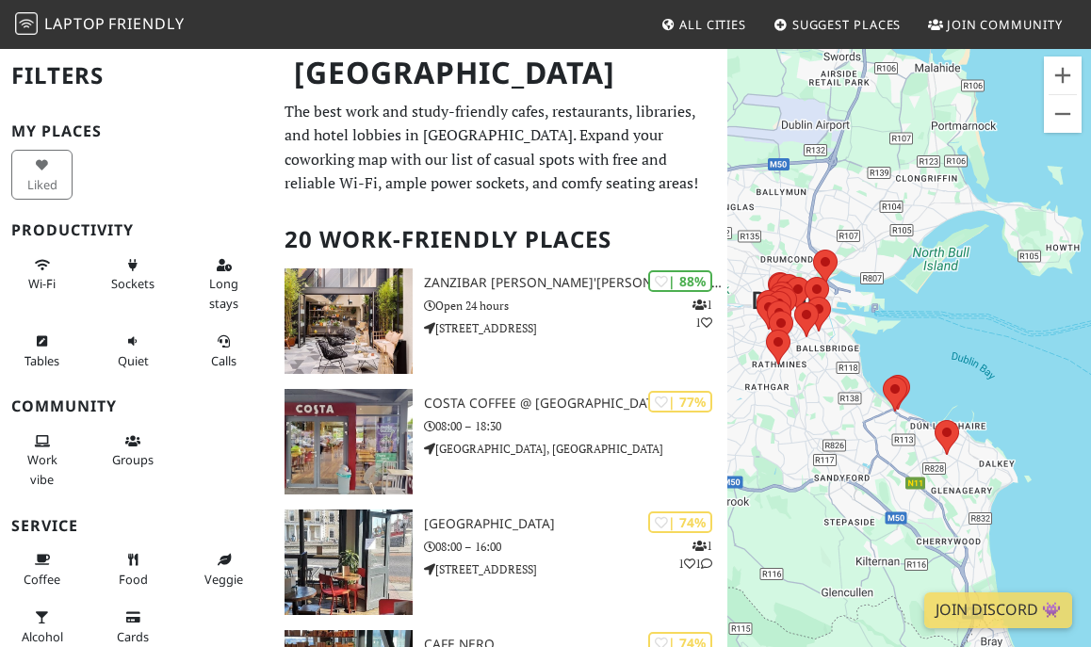
click at [791, 363] on div "To navigate, press the arrow keys." at bounding box center [910, 370] width 364 height 647
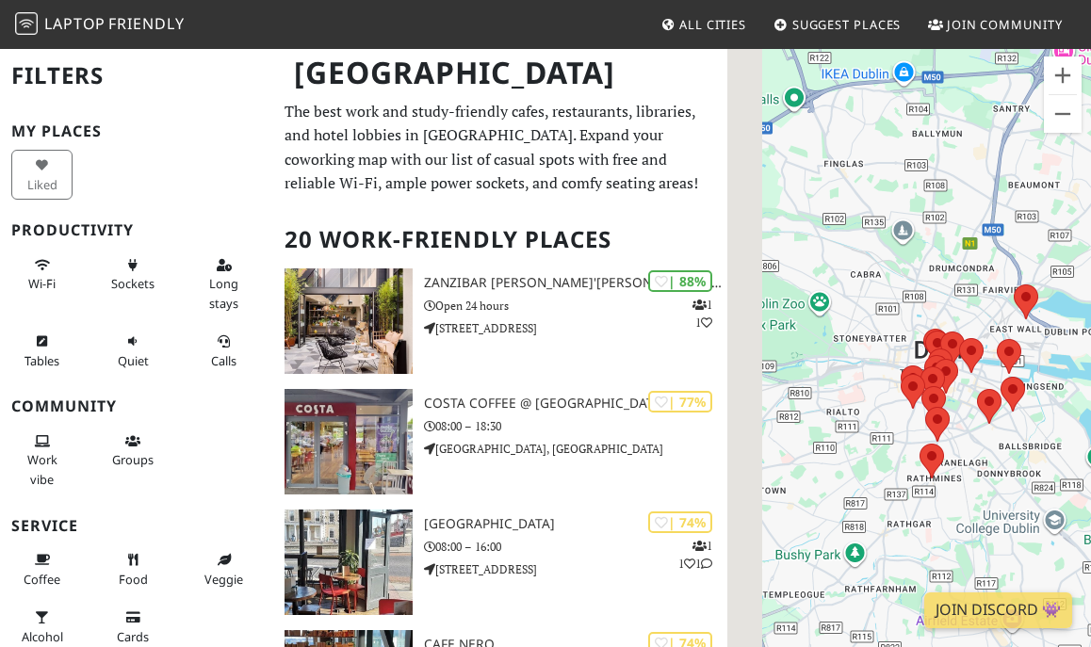
drag, startPoint x: 820, startPoint y: 350, endPoint x: 988, endPoint y: 464, distance: 202.8
click at [988, 464] on div "To navigate, press the arrow keys." at bounding box center [910, 370] width 364 height 647
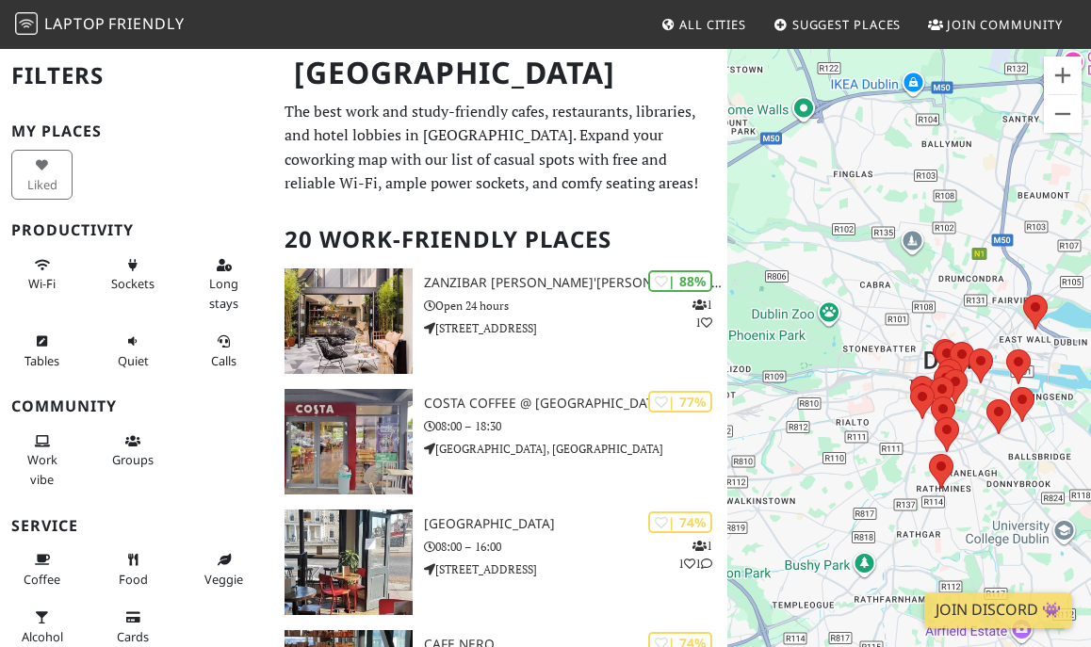
click at [998, 463] on div "To navigate, press the arrow keys." at bounding box center [910, 370] width 364 height 647
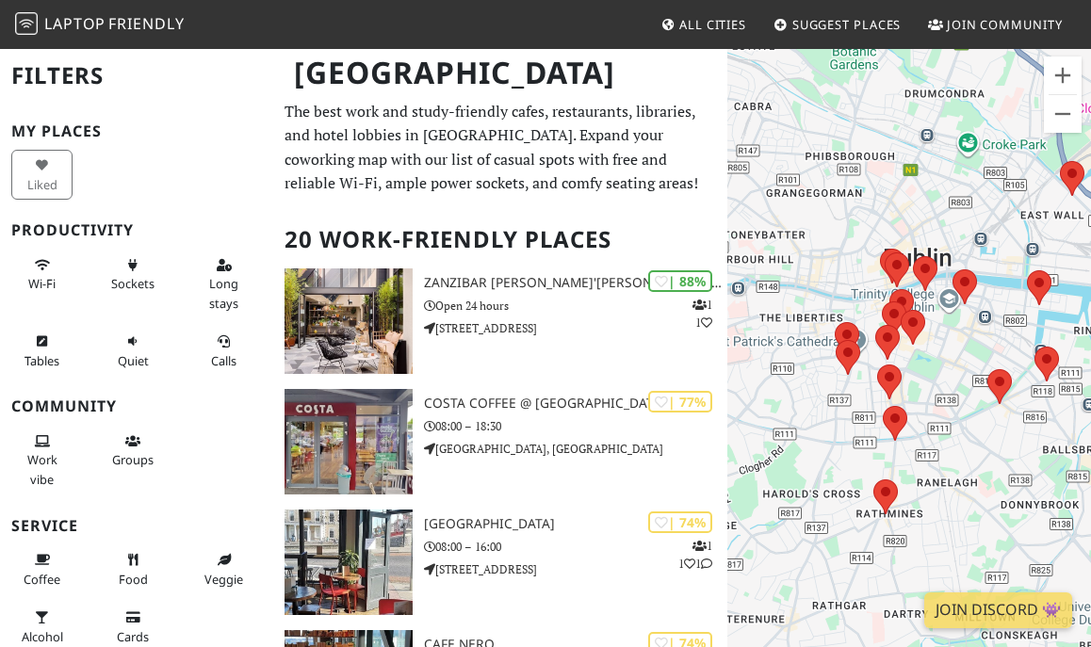
click at [941, 411] on div "To navigate, press the arrow keys." at bounding box center [910, 370] width 364 height 647
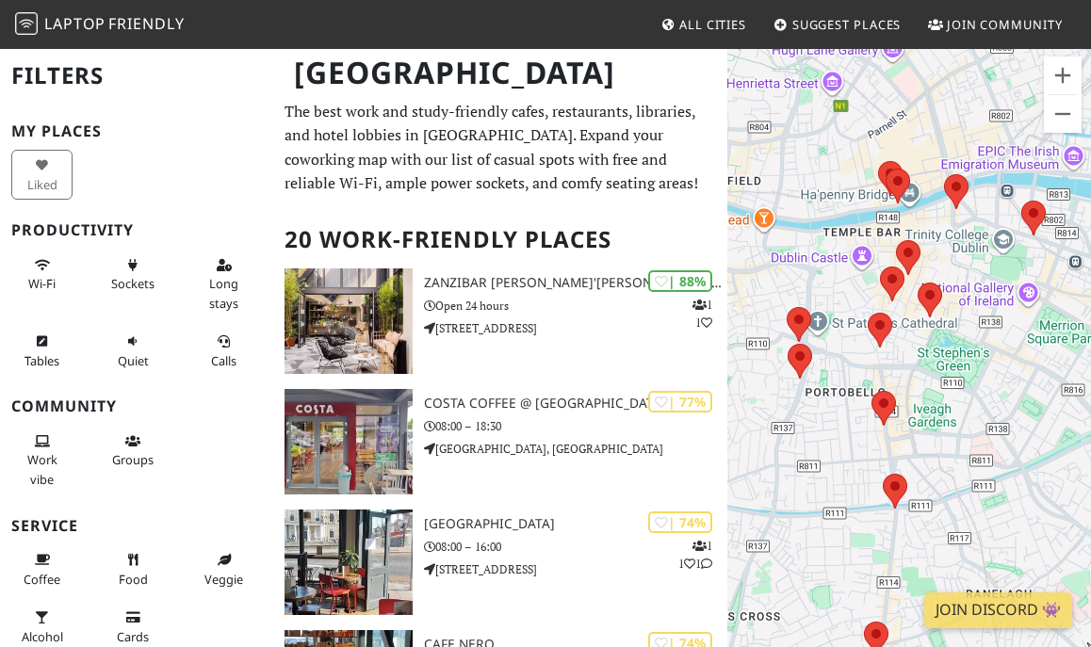
drag, startPoint x: 881, startPoint y: 344, endPoint x: 933, endPoint y: 389, distance: 68.8
click at [933, 389] on div "To navigate, press the arrow keys." at bounding box center [910, 370] width 364 height 647
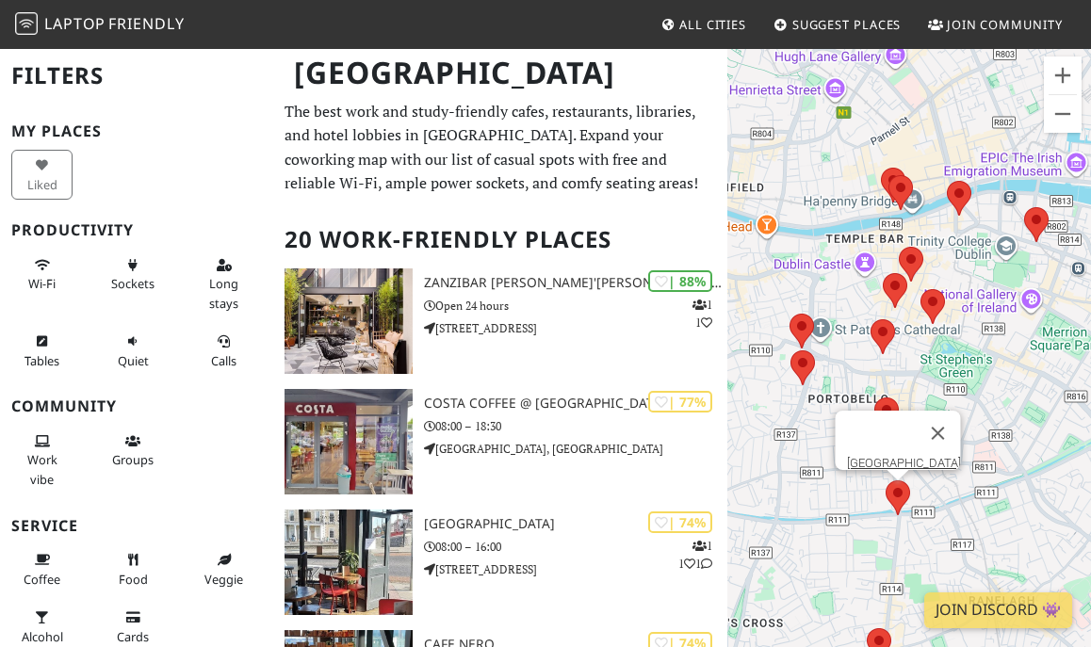
click at [886, 481] on area at bounding box center [886, 481] width 0 height 0
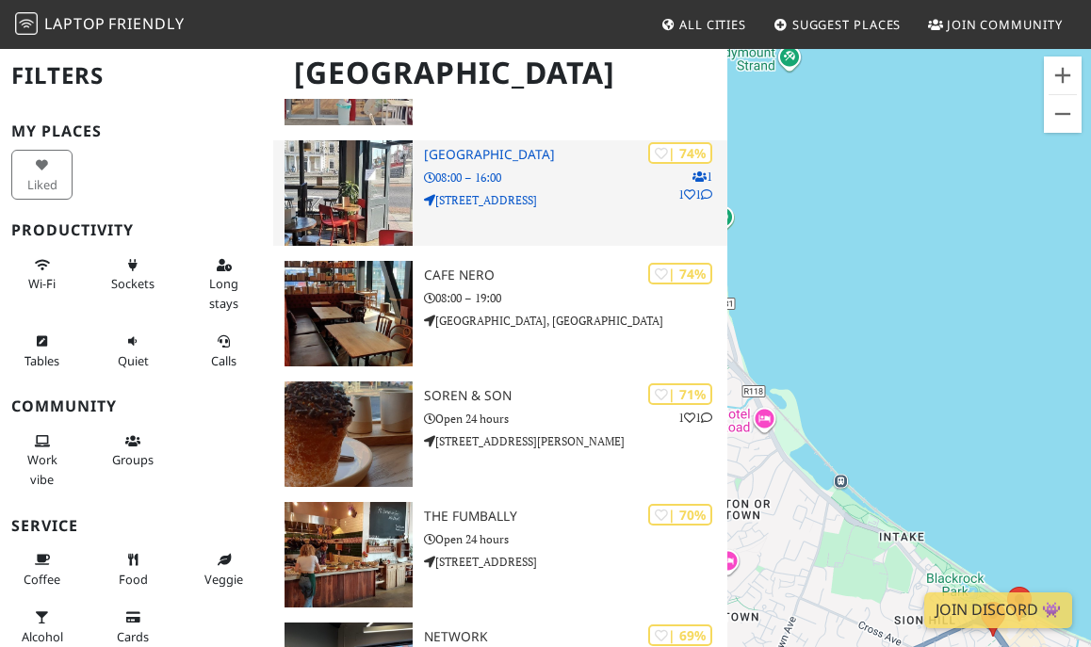
scroll to position [399, 0]
